Goal: Task Accomplishment & Management: Use online tool/utility

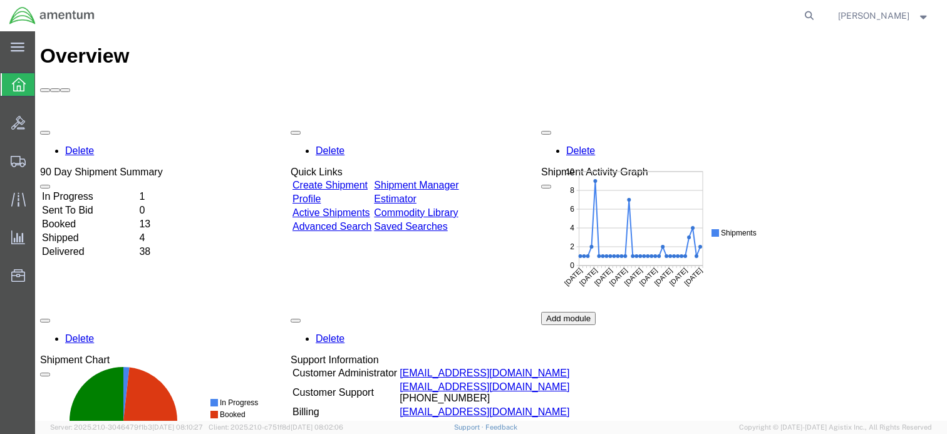
click at [472, 124] on div "Delete 90 Day Shipment Summary In Progress 1 Sent To Bid 0 Booked 13 Shipped 4 …" at bounding box center [491, 312] width 902 height 376
click at [458, 180] on link "Shipment Manager" at bounding box center [416, 185] width 85 height 11
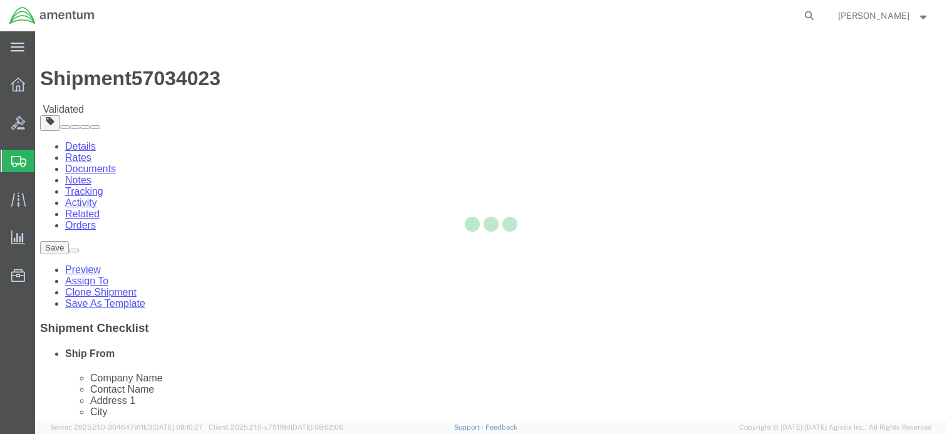
select select "42740"
select select "42677"
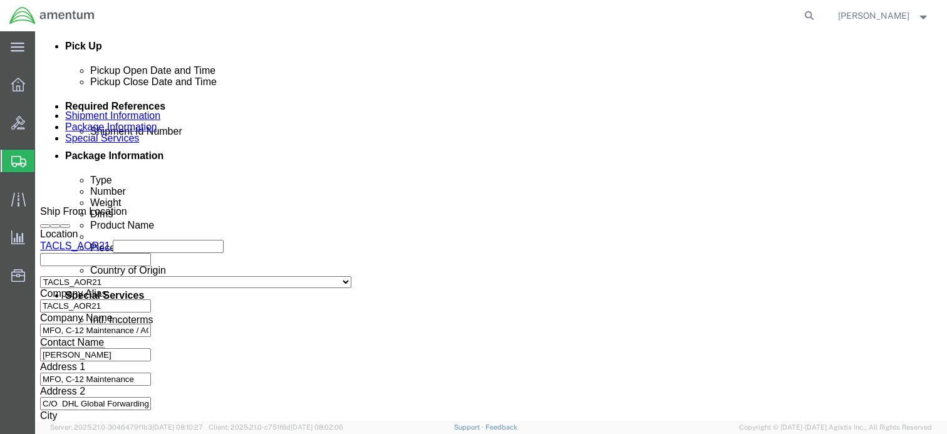
scroll to position [837, 0]
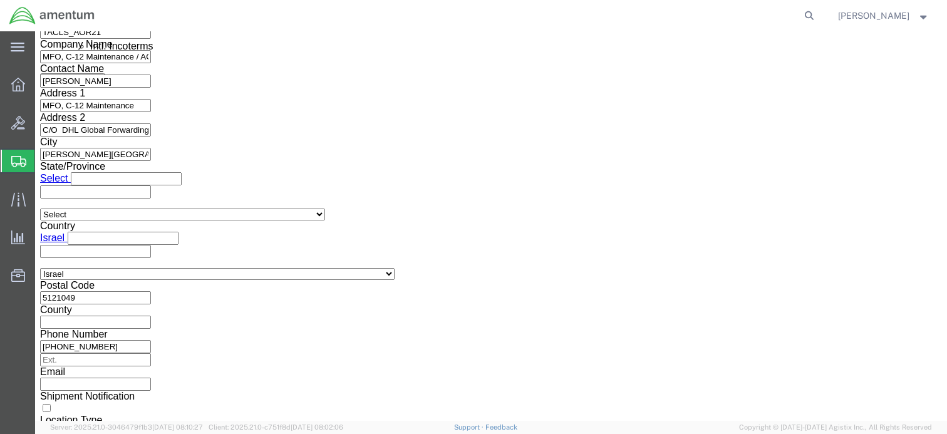
click button "Continue"
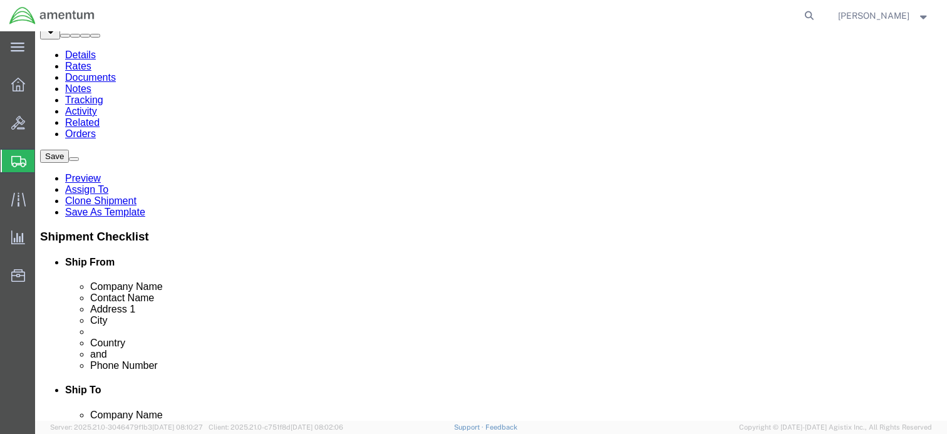
scroll to position [0, 0]
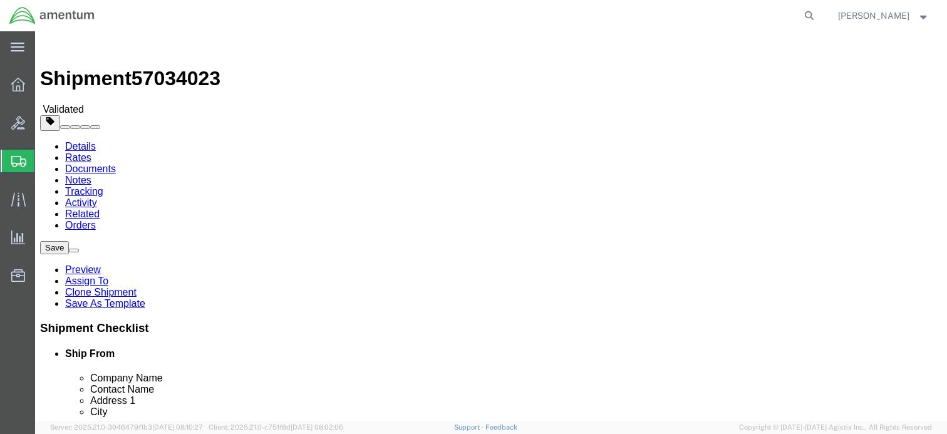
click button "Rate Shipment"
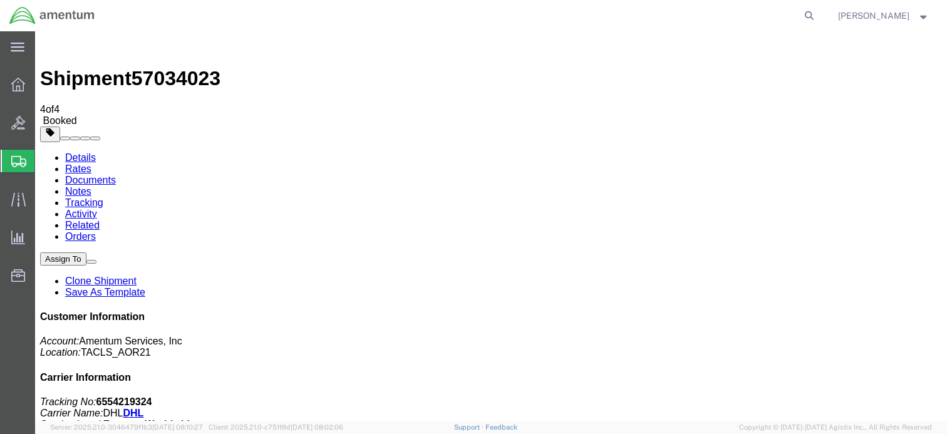
drag, startPoint x: 101, startPoint y: 248, endPoint x: 279, endPoint y: 106, distance: 227.2
